Goal: Task Accomplishment & Management: Manage account settings

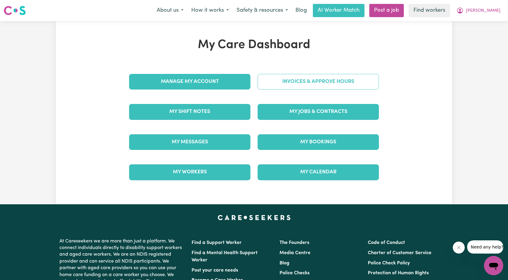
click at [283, 82] on div "Invoices & Approve Hours" at bounding box center [318, 82] width 129 height 30
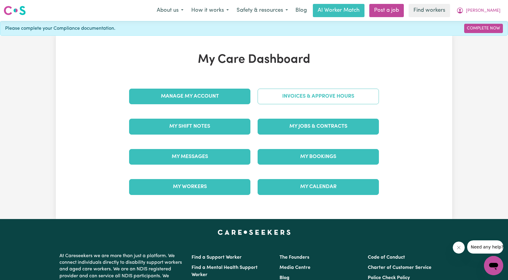
click at [270, 102] on link "Invoices & Approve Hours" at bounding box center [318, 97] width 121 height 16
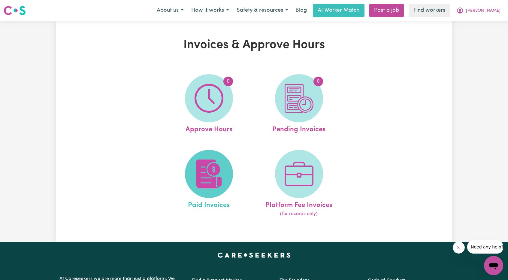
click at [202, 180] on img at bounding box center [209, 173] width 29 height 29
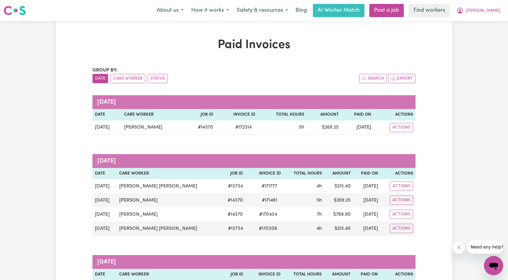
click at [486, 18] on nav "Menu About us How it works Safety & resources Blog AI Worker Match Post a job F…" at bounding box center [254, 10] width 508 height 21
click at [487, 14] on span "[PERSON_NAME]" at bounding box center [483, 11] width 35 height 7
click at [478, 31] on link "Logout" at bounding box center [480, 34] width 47 height 11
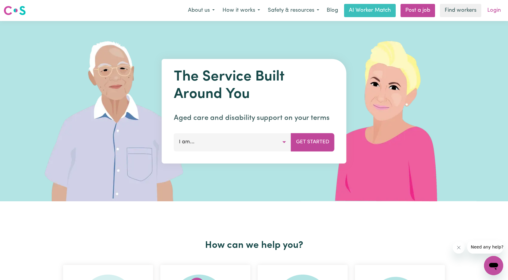
click at [493, 12] on link "Login" at bounding box center [494, 10] width 21 height 13
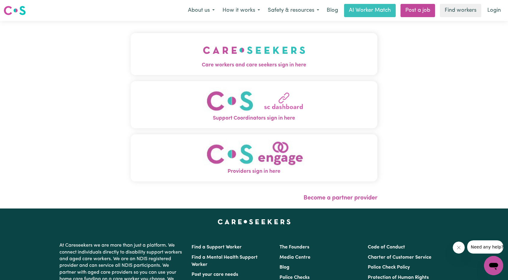
click at [227, 51] on img "Care workers and care seekers sign in here" at bounding box center [254, 50] width 102 height 22
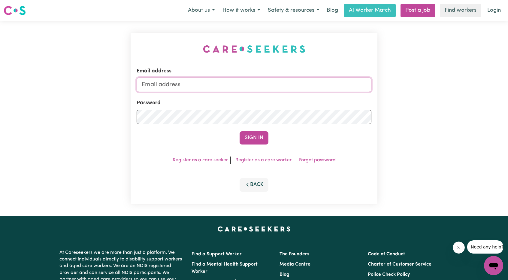
click at [267, 90] on input "Email address" at bounding box center [254, 84] width 235 height 14
drag, startPoint x: 172, startPoint y: 84, endPoint x: 272, endPoint y: 99, distance: 101.3
click at [281, 92] on input "[EMAIL_ADDRESS][PERSON_NAME][DOMAIN_NAME]" at bounding box center [254, 84] width 235 height 14
type input "[EMAIL_ADDRESS][DOMAIN_NAME]"
click at [246, 129] on form "Email address [EMAIL_ADDRESS][DOMAIN_NAME] Password Sign In" at bounding box center [254, 105] width 235 height 77
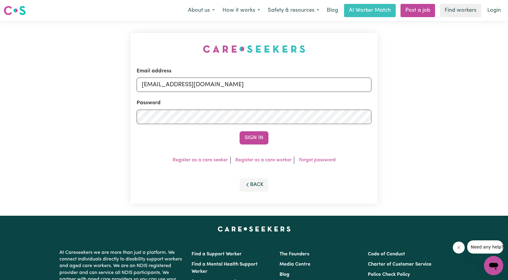
click at [260, 131] on form "Email address [EMAIL_ADDRESS][DOMAIN_NAME] Password Sign In" at bounding box center [254, 105] width 235 height 77
drag, startPoint x: 258, startPoint y: 139, endPoint x: 266, endPoint y: 125, distance: 15.7
click at [258, 139] on button "Sign In" at bounding box center [254, 137] width 29 height 13
